Goal: Information Seeking & Learning: Understand process/instructions

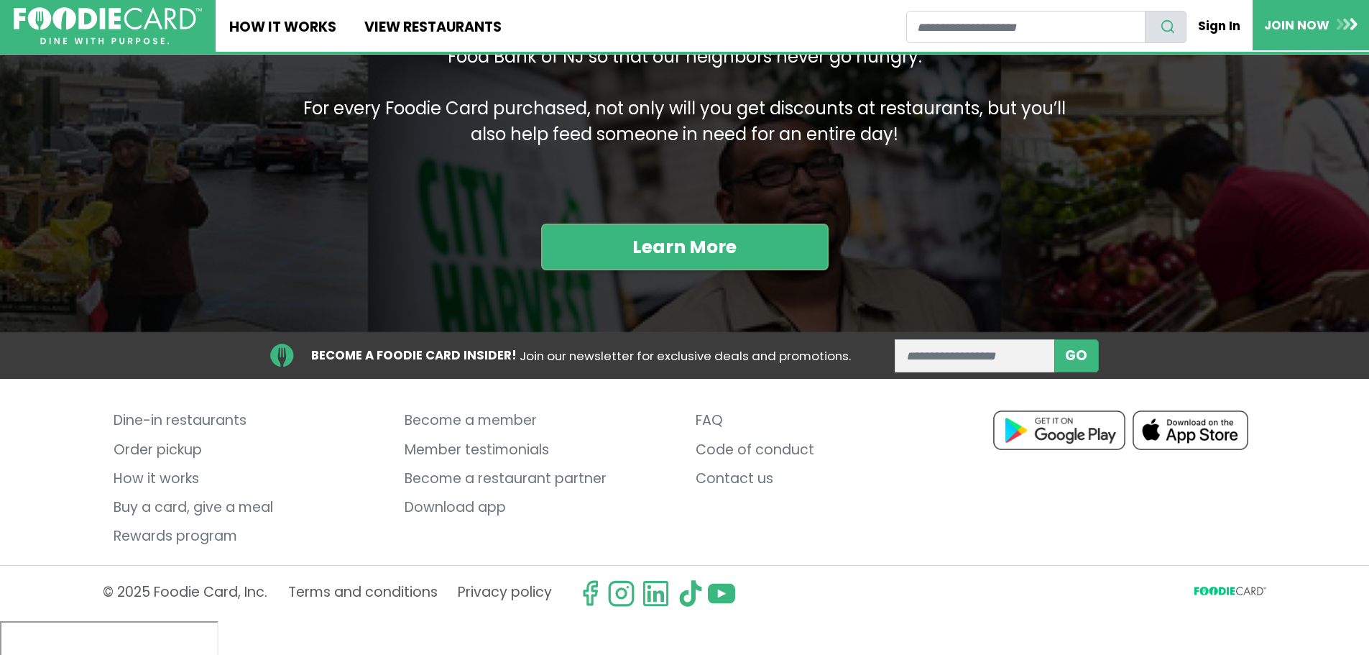
scroll to position [1785, 0]
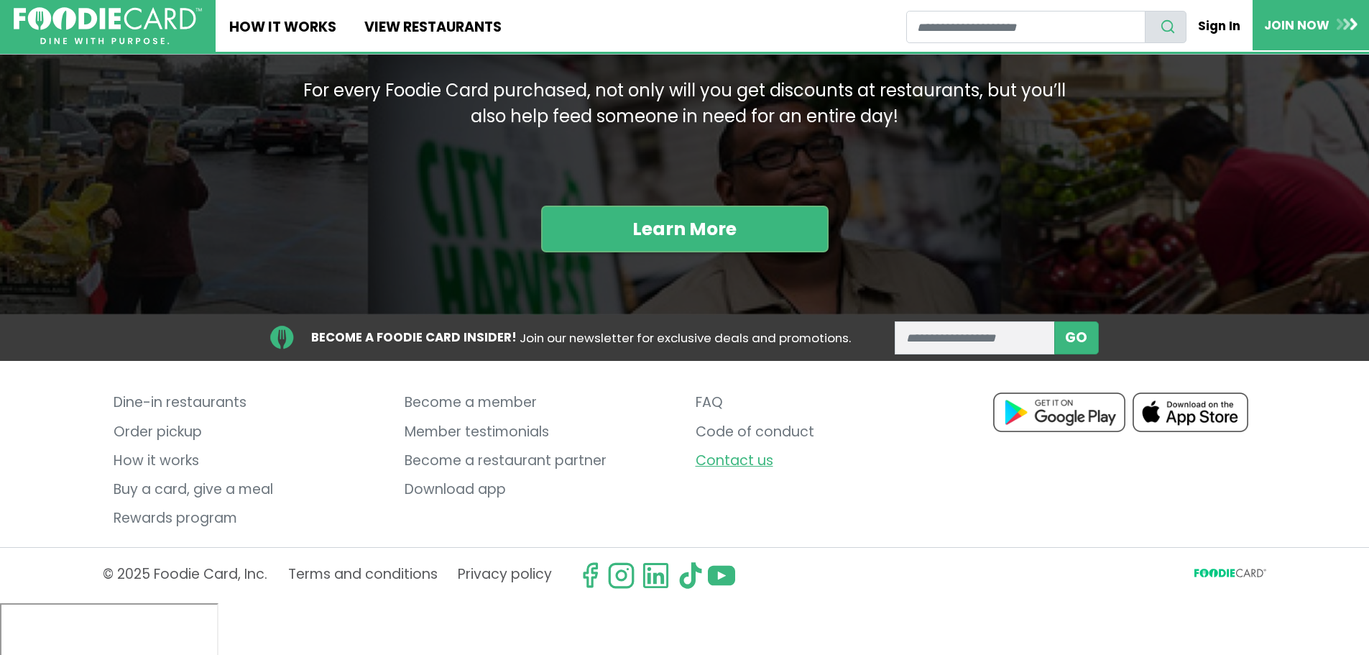
click at [762, 475] on link "Contact us" at bounding box center [830, 460] width 269 height 29
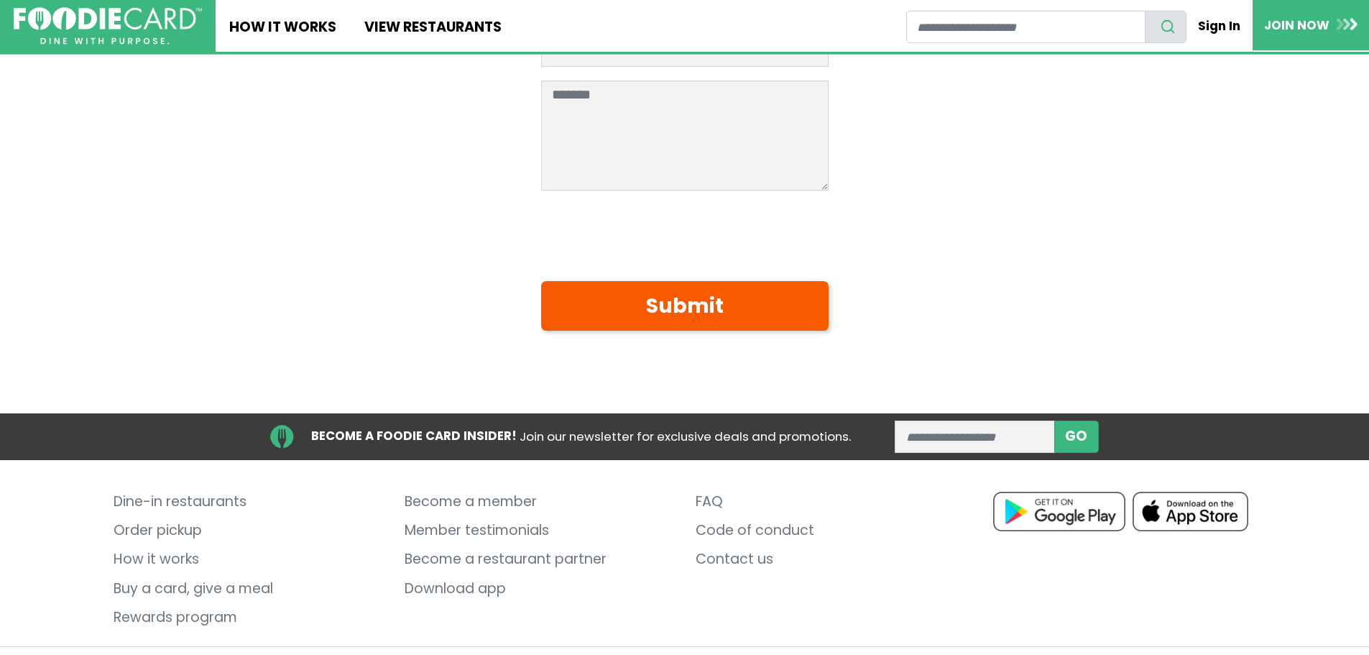
scroll to position [453, 0]
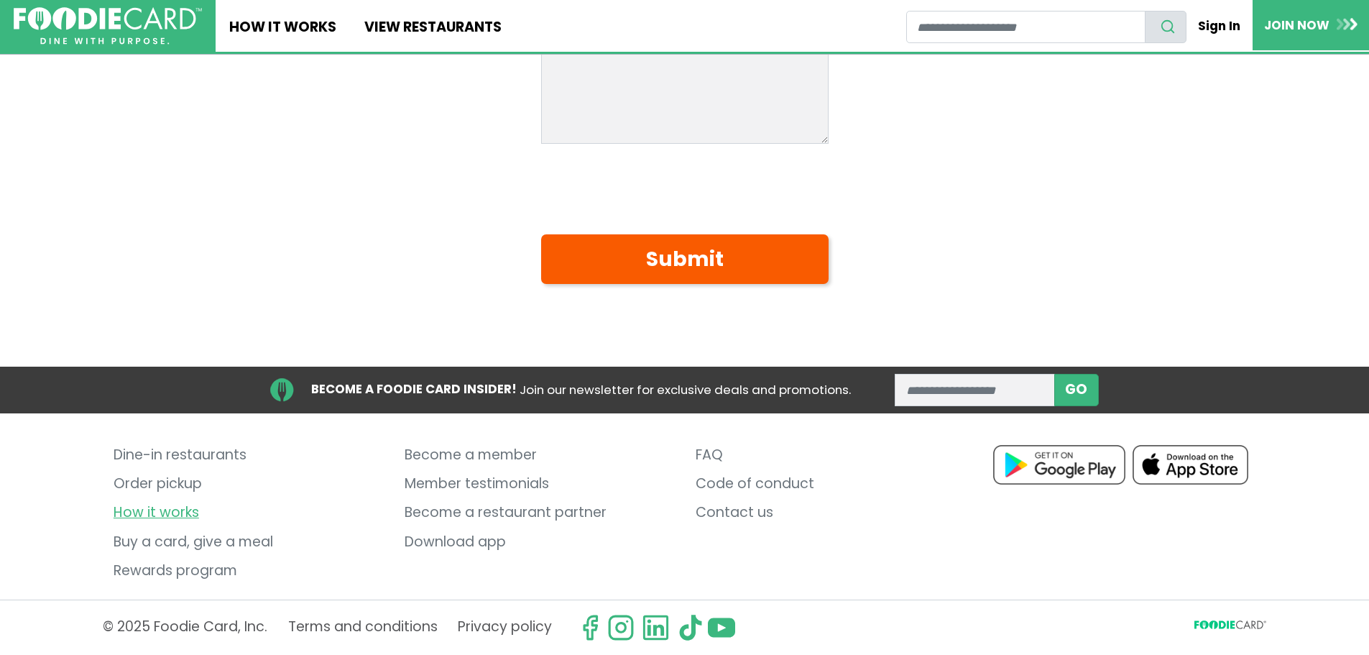
click at [186, 505] on link "How it works" at bounding box center [248, 513] width 269 height 29
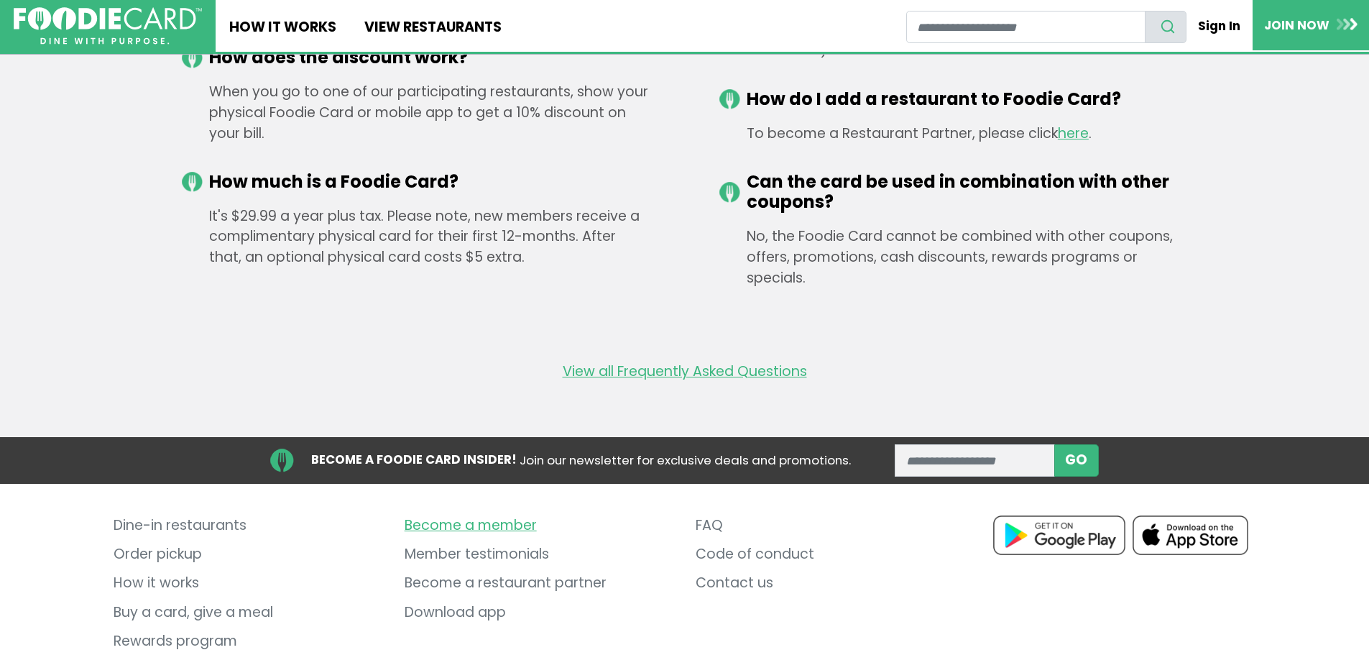
scroll to position [2424, 0]
